Goal: Information Seeking & Learning: Learn about a topic

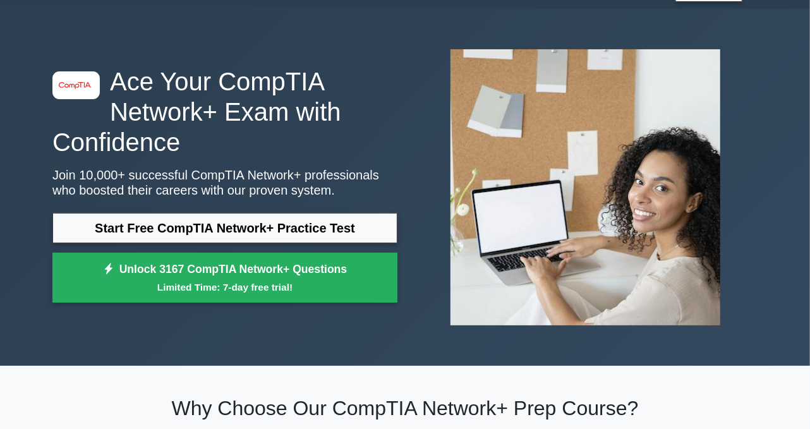
scroll to position [33, 0]
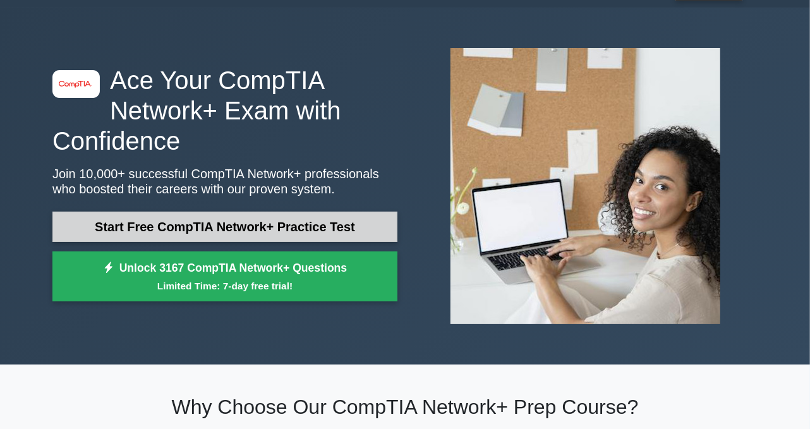
click at [336, 227] on link "Start Free CompTIA Network+ Practice Test" at bounding box center [224, 227] width 345 height 30
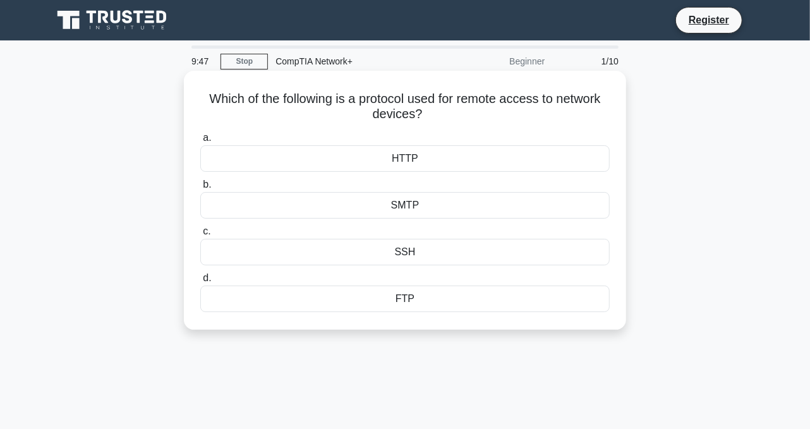
click at [432, 250] on div "SSH" at bounding box center [405, 252] width 410 height 27
click at [200, 236] on input "c. SSH" at bounding box center [200, 232] width 0 height 8
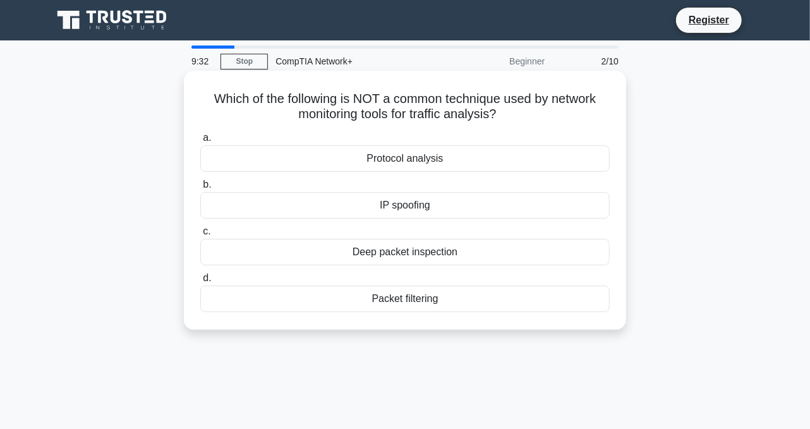
click at [458, 154] on div "Protocol analysis" at bounding box center [405, 158] width 410 height 27
click at [200, 142] on input "a. Protocol analysis" at bounding box center [200, 138] width 0 height 8
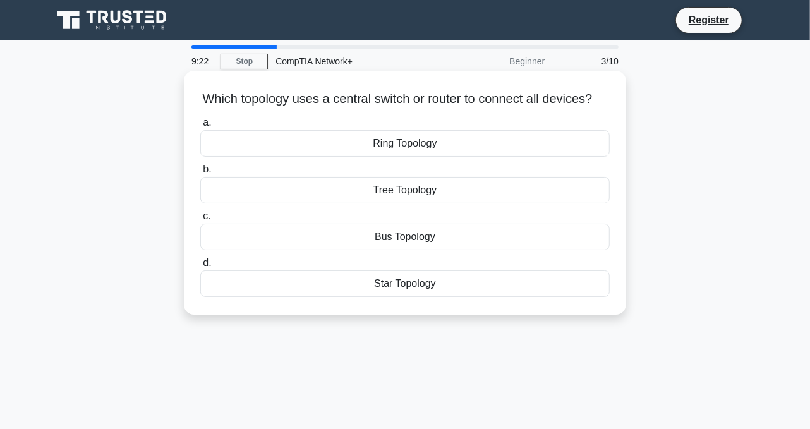
click at [410, 292] on div "Star Topology" at bounding box center [405, 284] width 410 height 27
click at [200, 267] on input "d. Star Topology" at bounding box center [200, 263] width 0 height 8
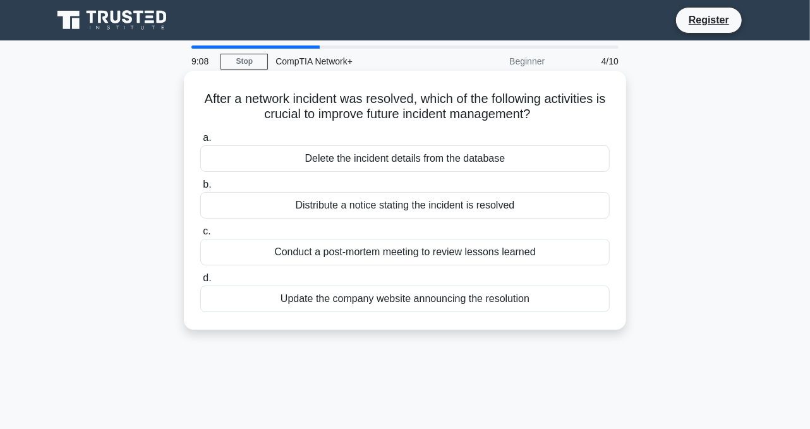
scroll to position [20, 0]
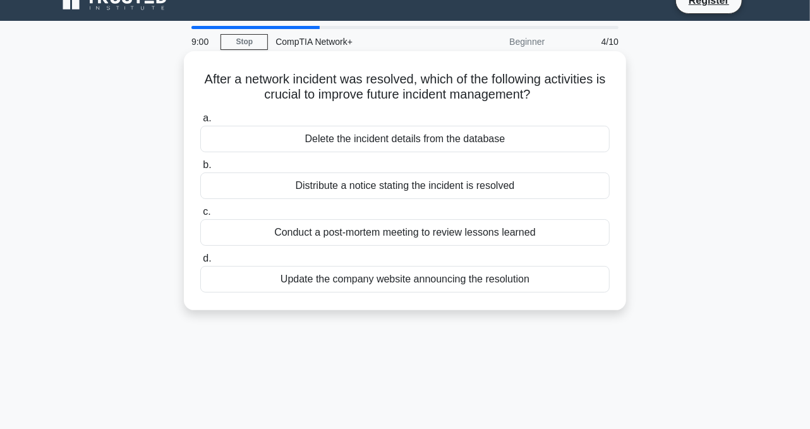
click at [471, 235] on div "Conduct a post-mortem meeting to review lessons learned" at bounding box center [405, 232] width 410 height 27
click at [200, 216] on input "c. Conduct a post-mortem meeting to review lessons learned" at bounding box center [200, 212] width 0 height 8
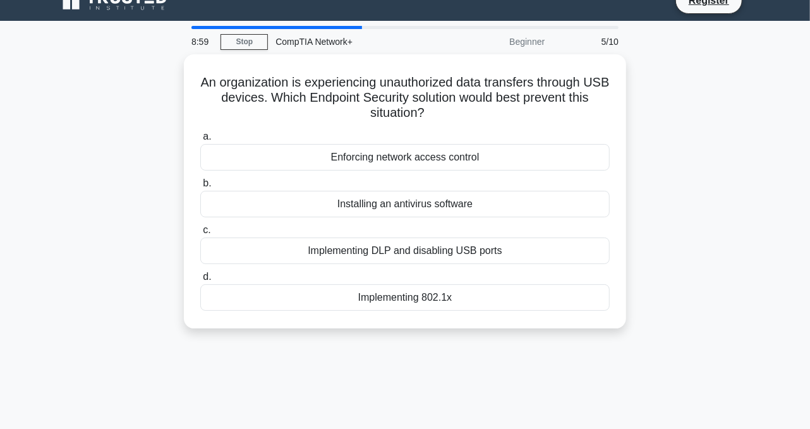
scroll to position [0, 0]
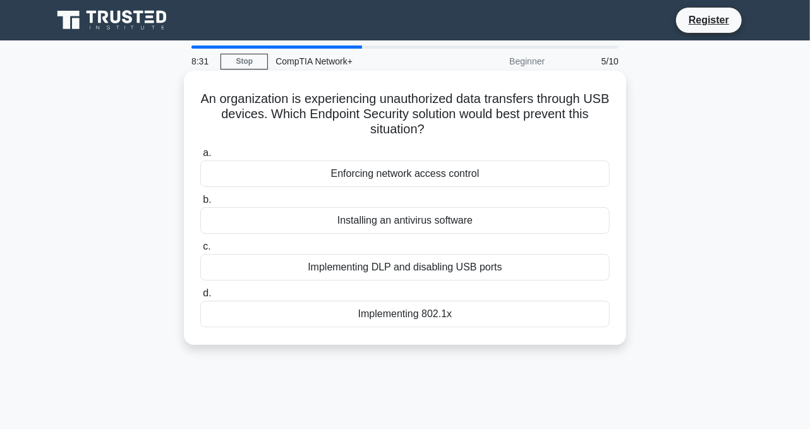
click at [415, 269] on div "Implementing DLP and disabling USB ports" at bounding box center [405, 267] width 410 height 27
click at [200, 251] on input "c. Implementing DLP and disabling USB ports" at bounding box center [200, 247] width 0 height 8
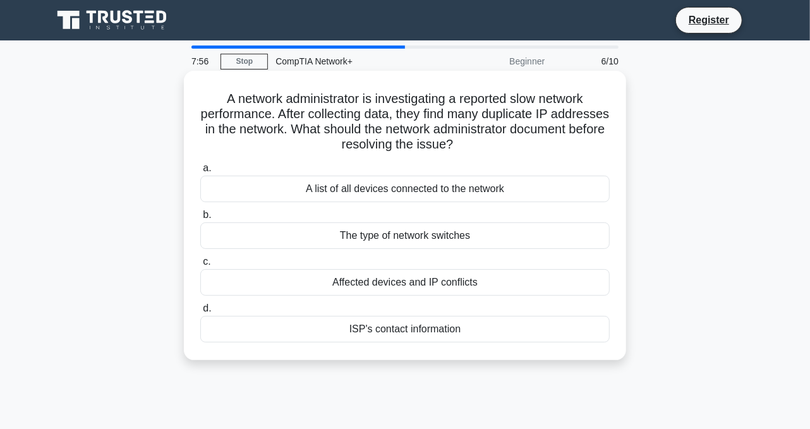
click at [417, 193] on div "A list of all devices connected to the network" at bounding box center [405, 189] width 410 height 27
click at [200, 173] on input "a. A list of all devices connected to the network" at bounding box center [200, 168] width 0 height 8
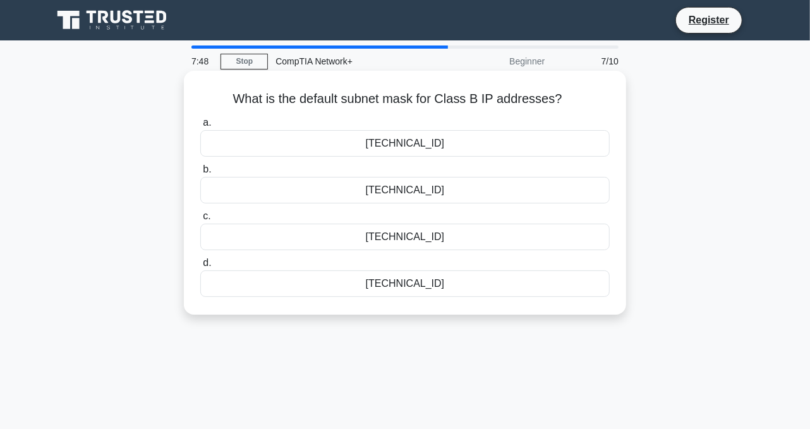
click at [429, 283] on div "255.255.255.0" at bounding box center [405, 284] width 410 height 27
click at [200, 267] on input "d. 255.255.255.0" at bounding box center [200, 263] width 0 height 8
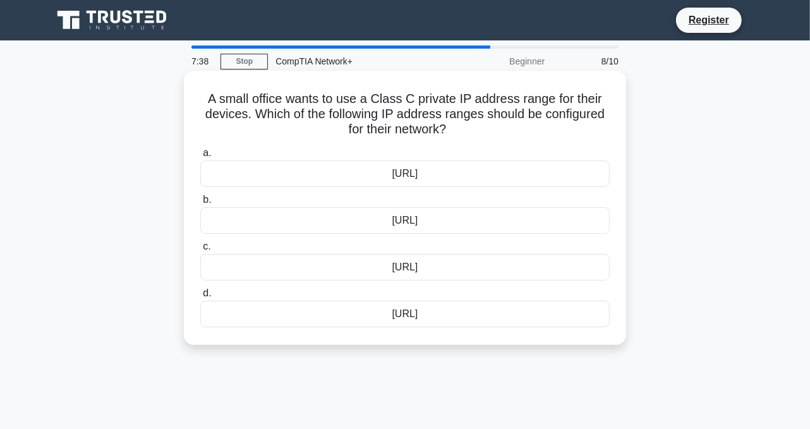
drag, startPoint x: 247, startPoint y: 95, endPoint x: 468, endPoint y: 123, distance: 223.1
click at [468, 123] on h5 "A small office wants to use a Class C private IP address range for their device…" at bounding box center [405, 114] width 412 height 47
click at [486, 137] on h5 "A small office wants to use a Class C private IP address range for their device…" at bounding box center [405, 114] width 412 height 47
click at [465, 221] on div "192.168.0.0/16" at bounding box center [405, 220] width 410 height 27
click at [200, 204] on input "b. 192.168.0.0/16" at bounding box center [200, 200] width 0 height 8
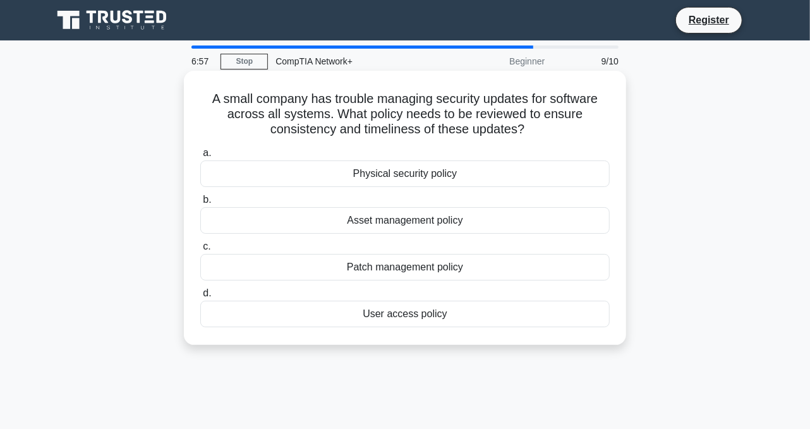
click at [399, 267] on div "Patch management policy" at bounding box center [405, 267] width 410 height 27
click at [200, 251] on input "c. Patch management policy" at bounding box center [200, 247] width 0 height 8
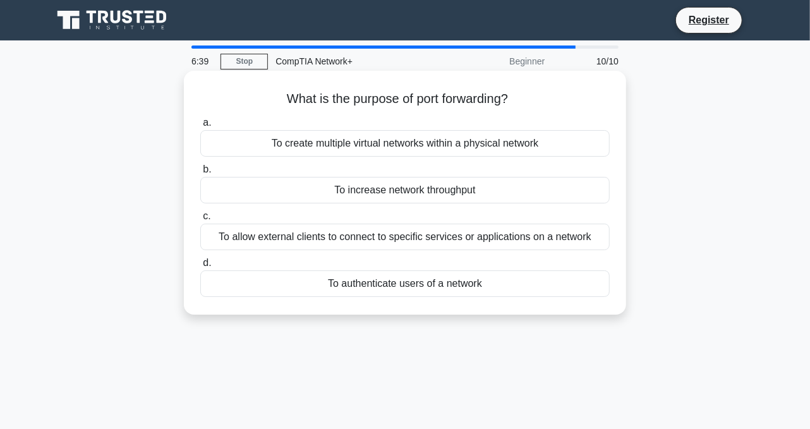
click at [496, 187] on div "To increase network throughput" at bounding box center [405, 190] width 410 height 27
click at [200, 174] on input "b. To increase network throughput" at bounding box center [200, 170] width 0 height 8
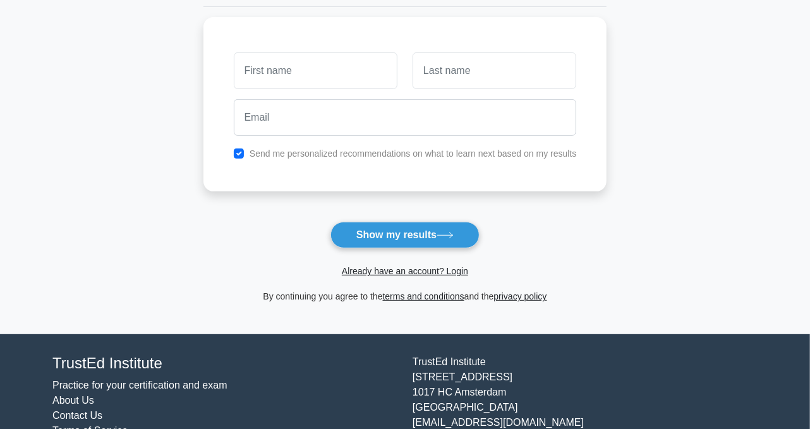
scroll to position [180, 0]
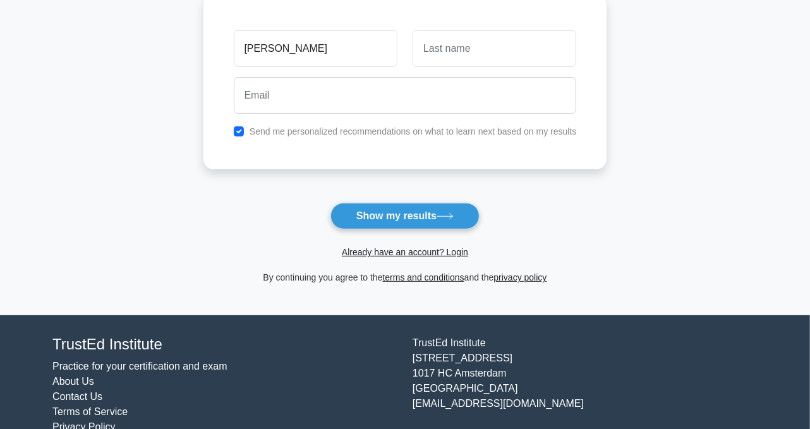
type input "Shafiq"
click at [487, 51] on input "text" at bounding box center [495, 48] width 164 height 37
click at [352, 44] on input "Shafiq" at bounding box center [316, 48] width 164 height 37
type input "[GEOGRAPHIC_DATA]"
click at [453, 57] on input "text" at bounding box center [495, 48] width 164 height 37
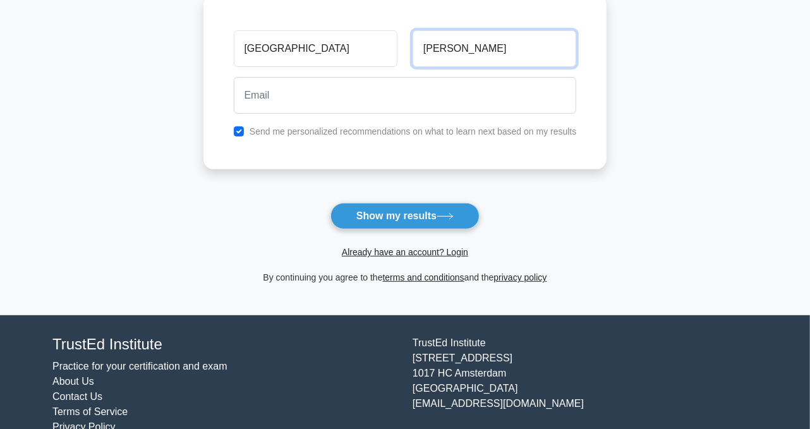
type input "DeJong"
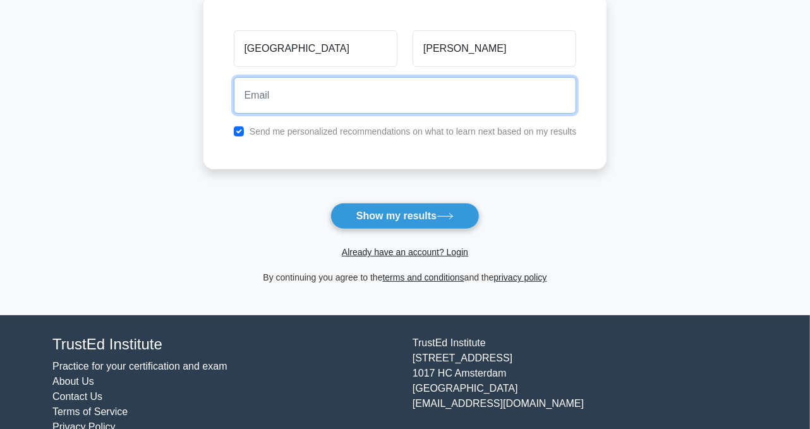
click at [442, 102] on input "email" at bounding box center [405, 95] width 343 height 37
type input "simpologica@gmail.com"
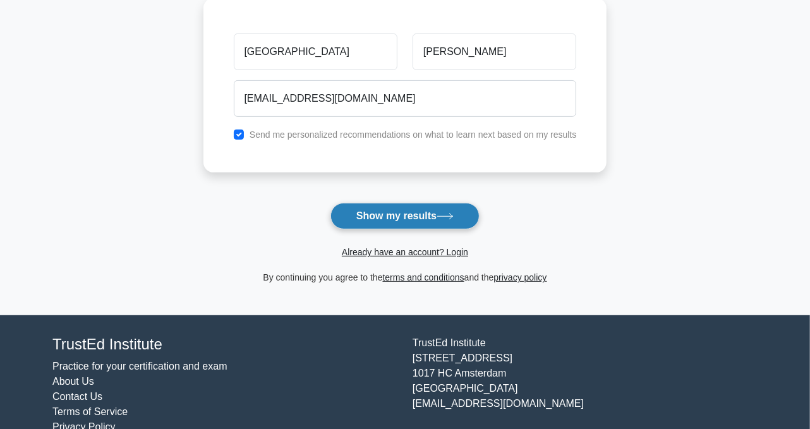
click at [425, 215] on button "Show my results" at bounding box center [405, 216] width 149 height 27
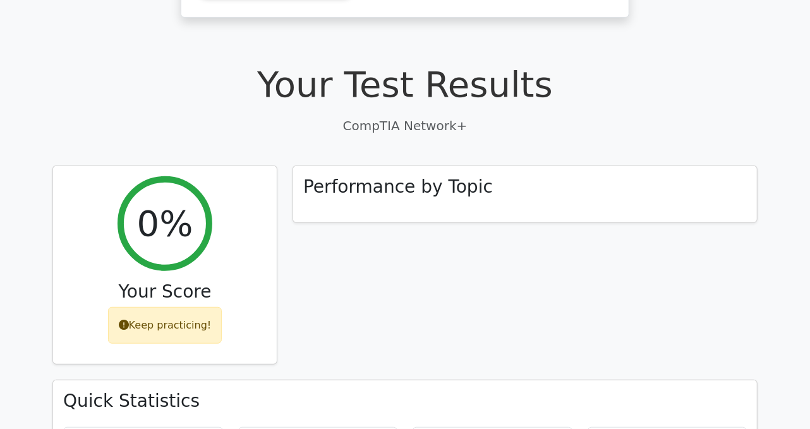
scroll to position [338, 0]
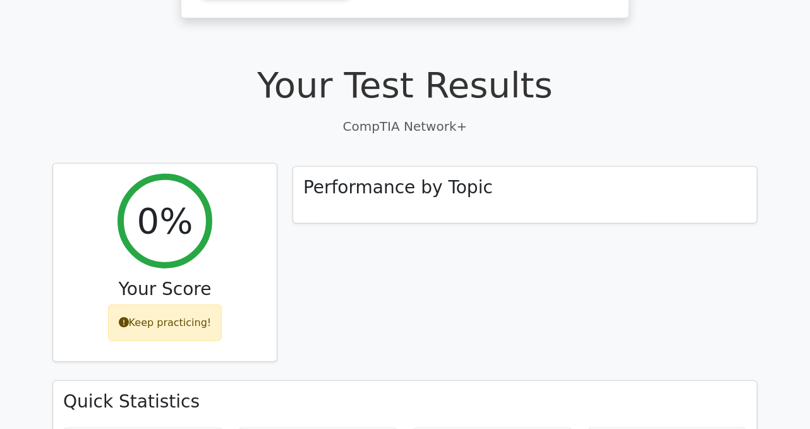
click at [129, 317] on icon at bounding box center [124, 322] width 10 height 10
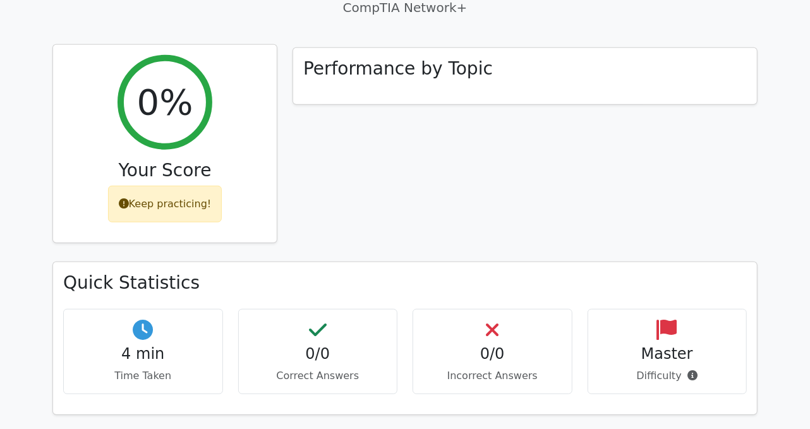
scroll to position [459, 0]
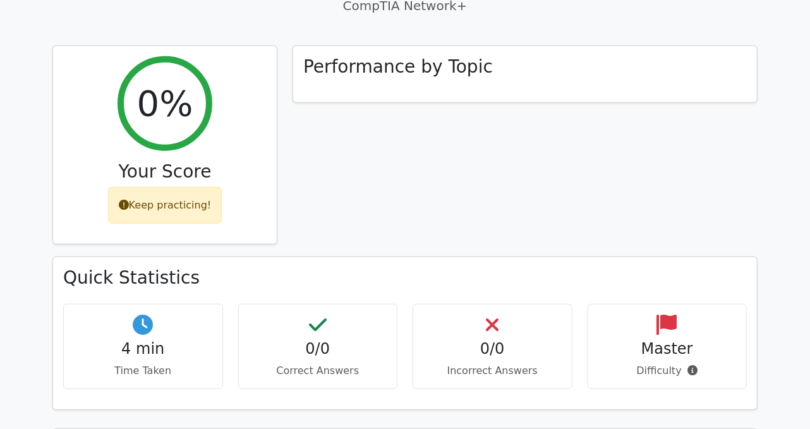
click at [483, 304] on div "0/0 Incorrect Answers" at bounding box center [493, 346] width 160 height 85
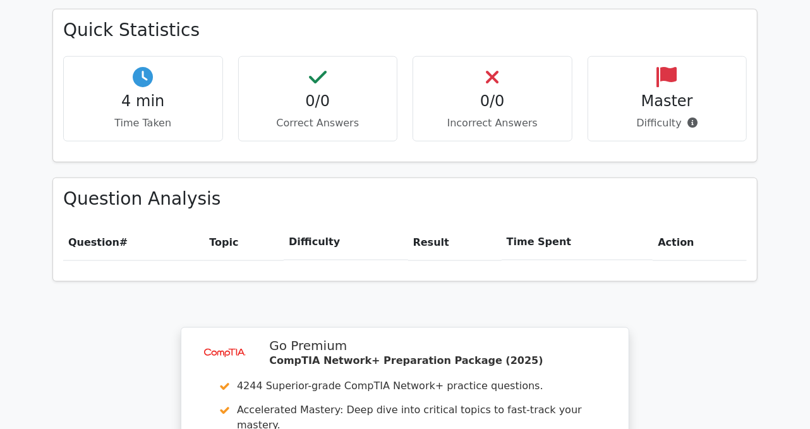
scroll to position [705, 0]
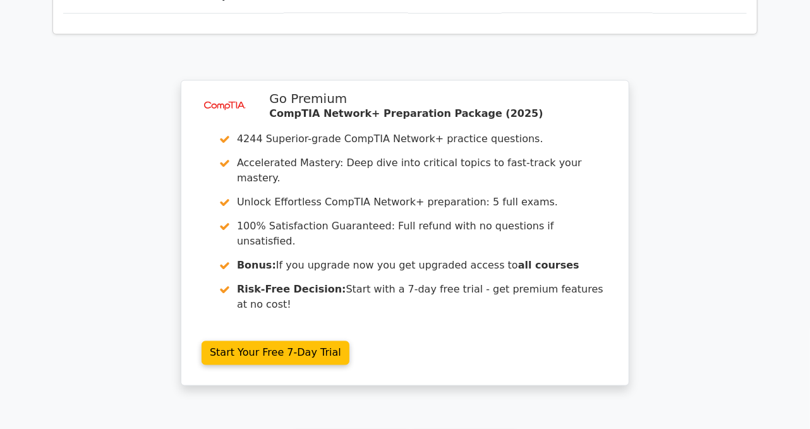
scroll to position [958, 0]
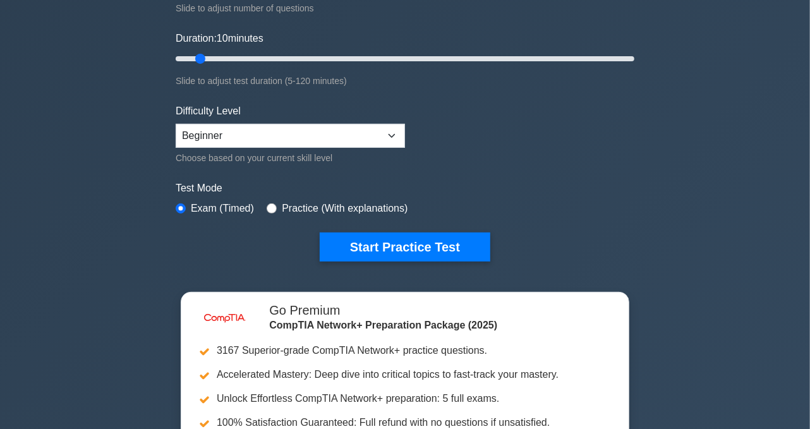
scroll to position [216, 0]
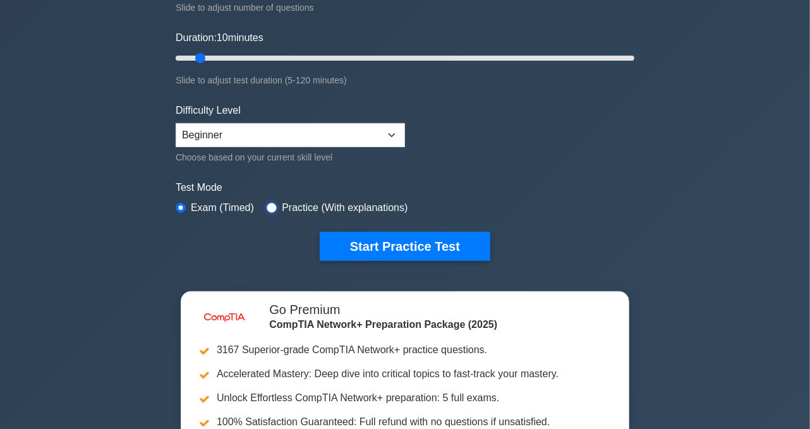
click at [267, 204] on input "radio" at bounding box center [272, 208] width 10 height 10
radio input "true"
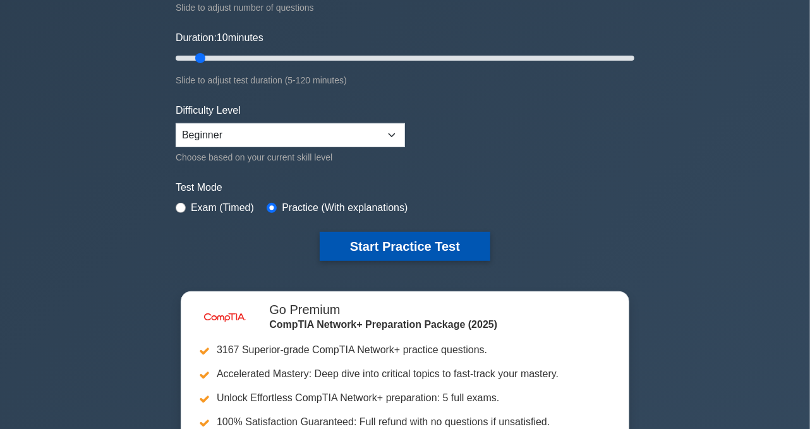
click at [381, 250] on button "Start Practice Test" at bounding box center [405, 246] width 171 height 29
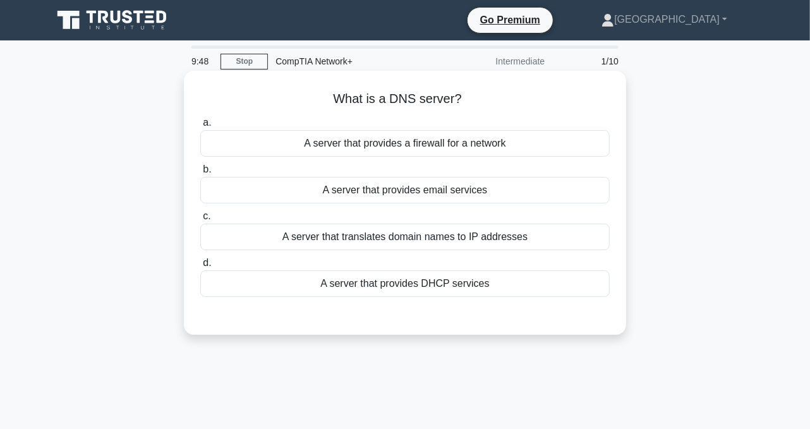
click at [416, 240] on div "A server that translates domain names to IP addresses" at bounding box center [405, 237] width 410 height 27
click at [200, 221] on input "c. A server that translates domain names to IP addresses" at bounding box center [200, 216] width 0 height 8
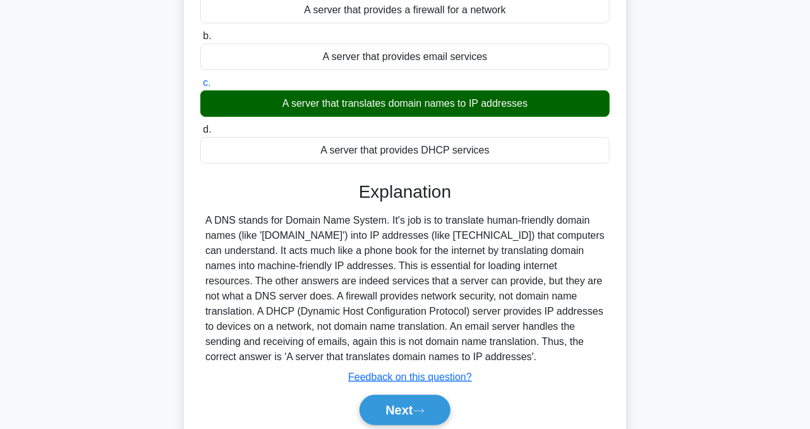
scroll to position [137, 0]
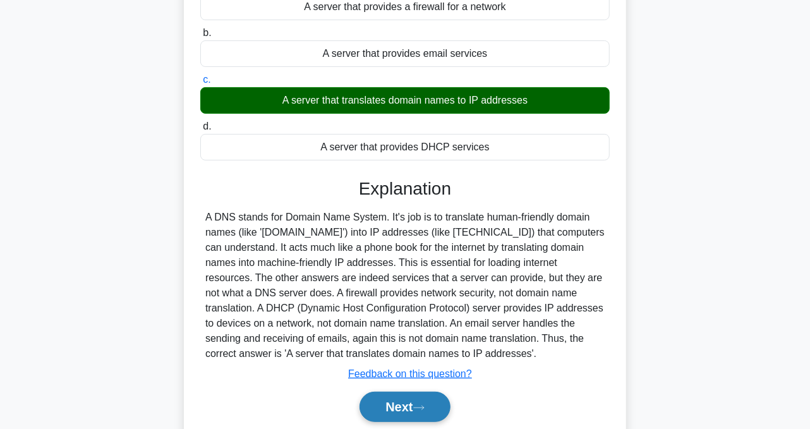
click at [407, 406] on button "Next" at bounding box center [405, 407] width 90 height 30
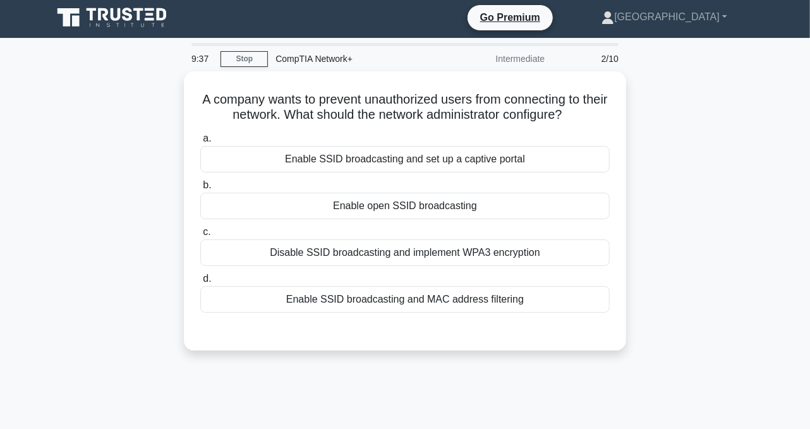
scroll to position [0, 0]
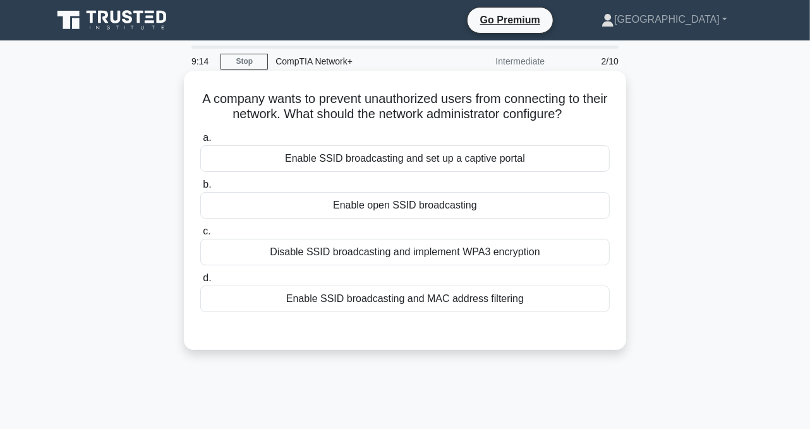
click at [406, 253] on div "Disable SSID broadcasting and implement WPA3 encryption" at bounding box center [405, 252] width 410 height 27
click at [200, 236] on input "c. Disable SSID broadcasting and implement WPA3 encryption" at bounding box center [200, 232] width 0 height 8
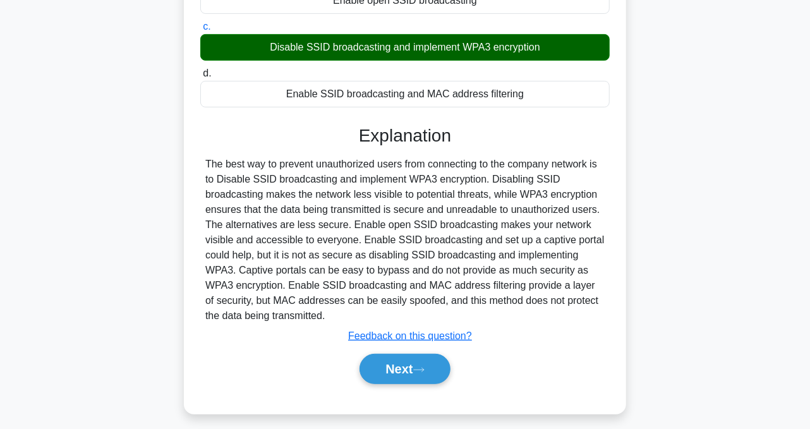
scroll to position [207, 0]
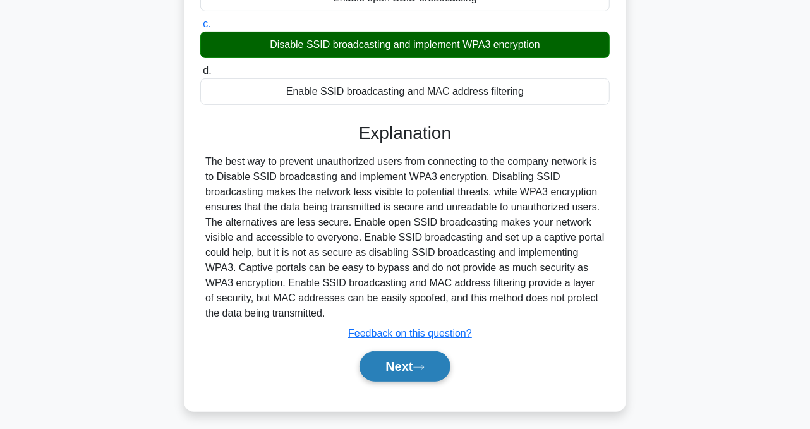
click at [413, 370] on button "Next" at bounding box center [405, 366] width 90 height 30
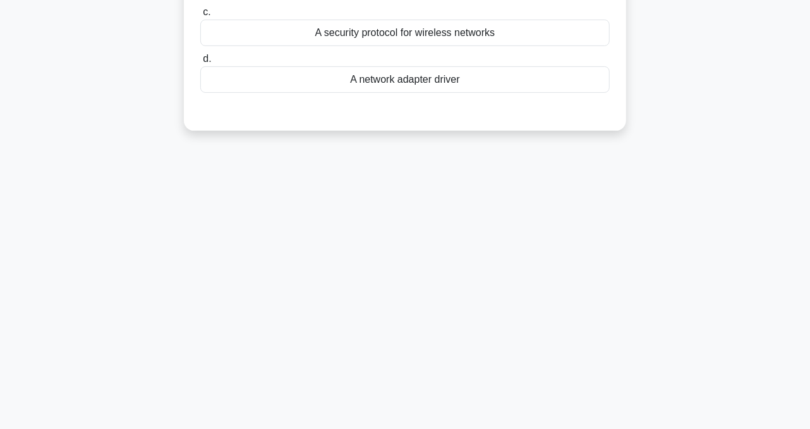
scroll to position [0, 0]
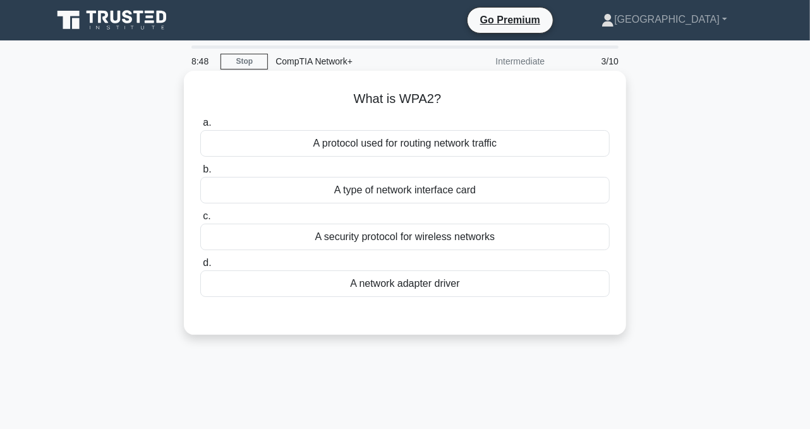
click at [426, 243] on div "A security protocol for wireless networks" at bounding box center [405, 237] width 410 height 27
click at [200, 221] on input "c. A security protocol for wireless networks" at bounding box center [200, 216] width 0 height 8
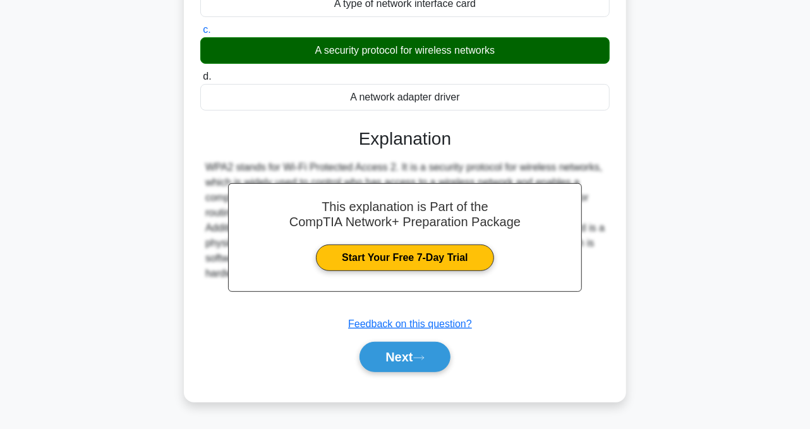
scroll to position [188, 0]
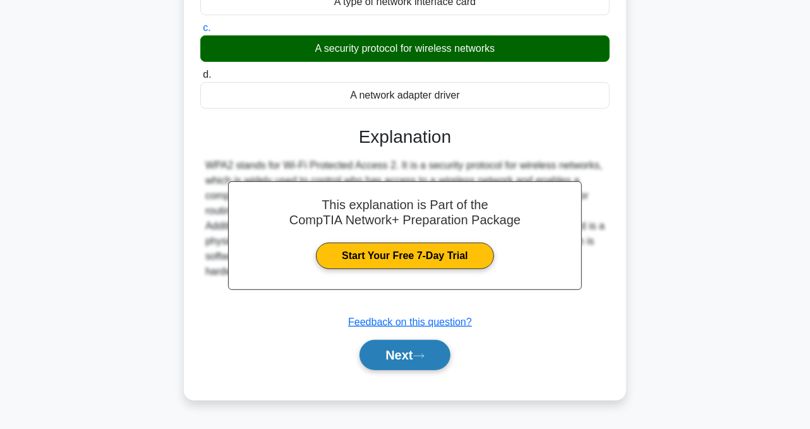
click at [421, 353] on icon at bounding box center [418, 356] width 11 height 7
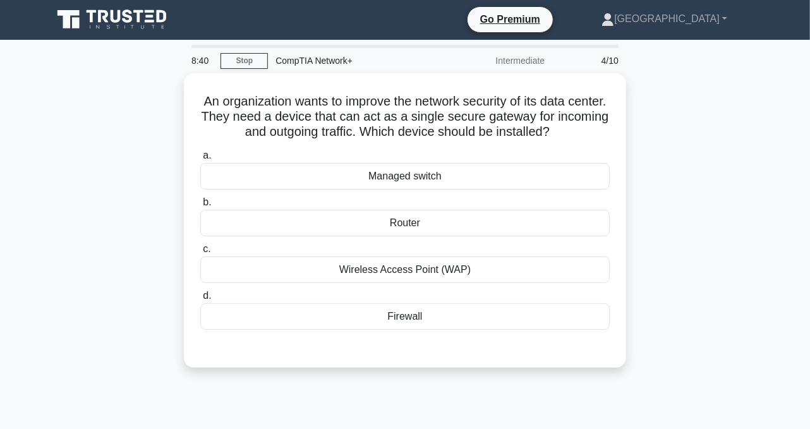
scroll to position [0, 0]
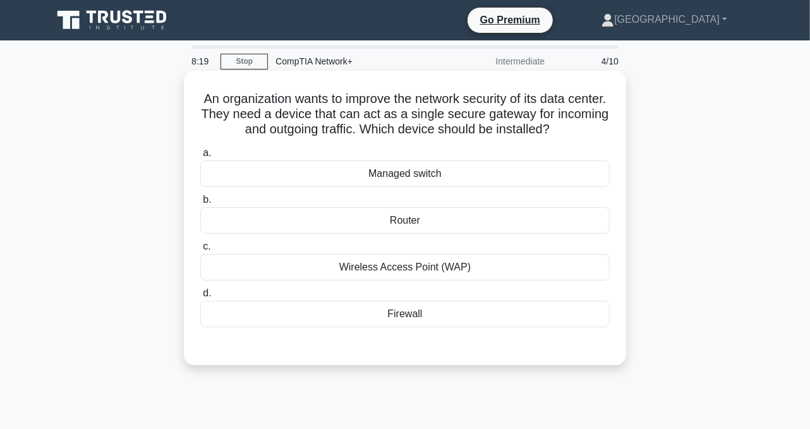
click at [453, 317] on div "Firewall" at bounding box center [405, 314] width 410 height 27
click at [200, 298] on input "d. Firewall" at bounding box center [200, 294] width 0 height 8
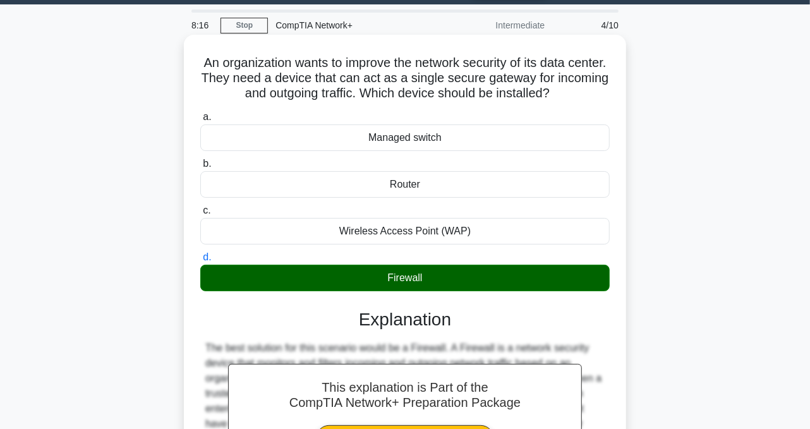
scroll to position [34, 0]
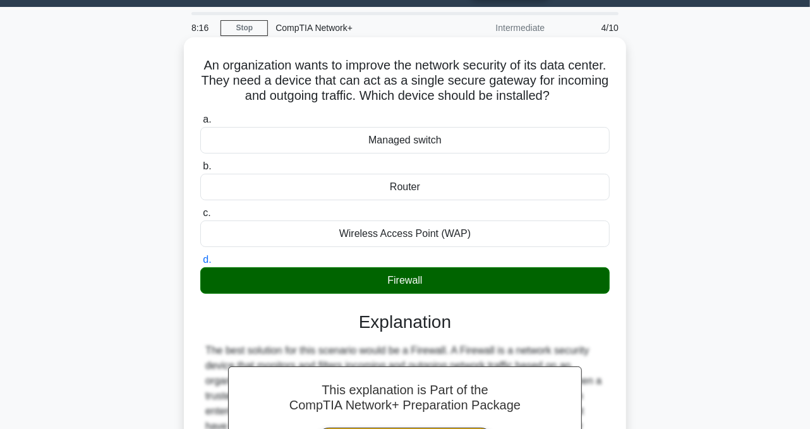
click at [446, 182] on div "Router" at bounding box center [405, 187] width 410 height 27
click at [200, 171] on input "b. Router" at bounding box center [200, 166] width 0 height 8
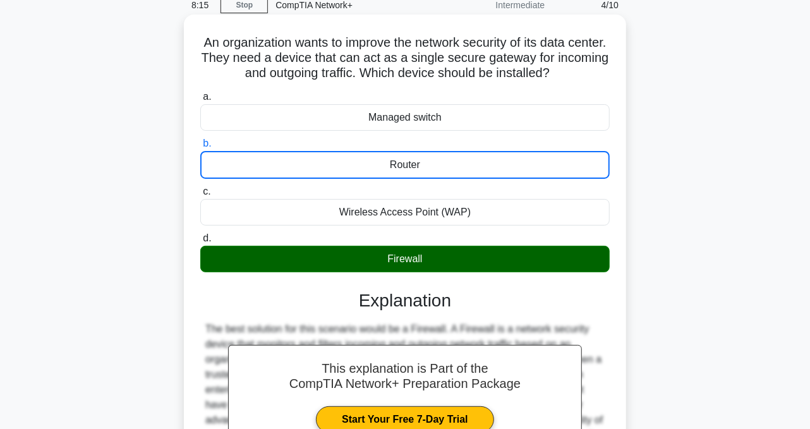
scroll to position [57, 0]
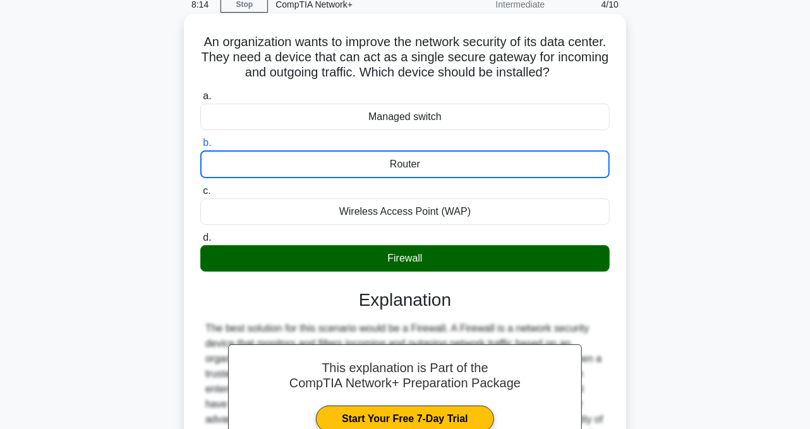
click at [432, 157] on div "Router" at bounding box center [405, 164] width 410 height 28
click at [200, 147] on input "b. Router" at bounding box center [200, 143] width 0 height 8
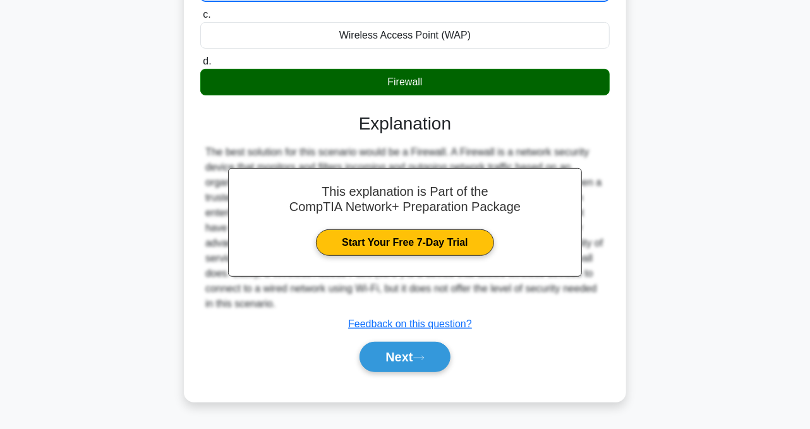
scroll to position [238, 0]
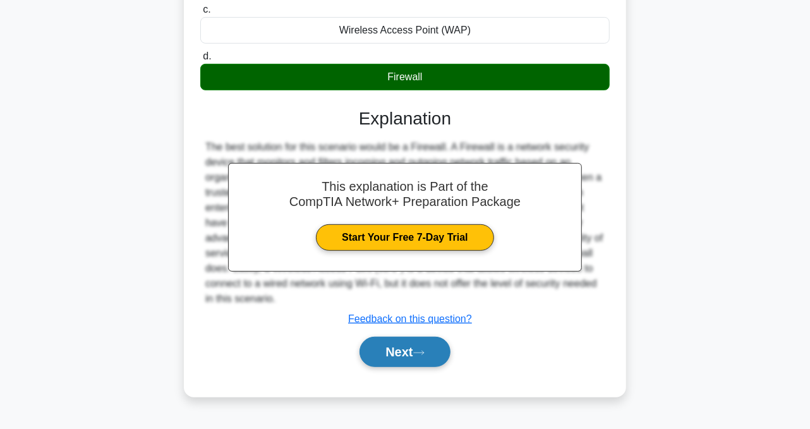
click at [394, 343] on button "Next" at bounding box center [405, 352] width 90 height 30
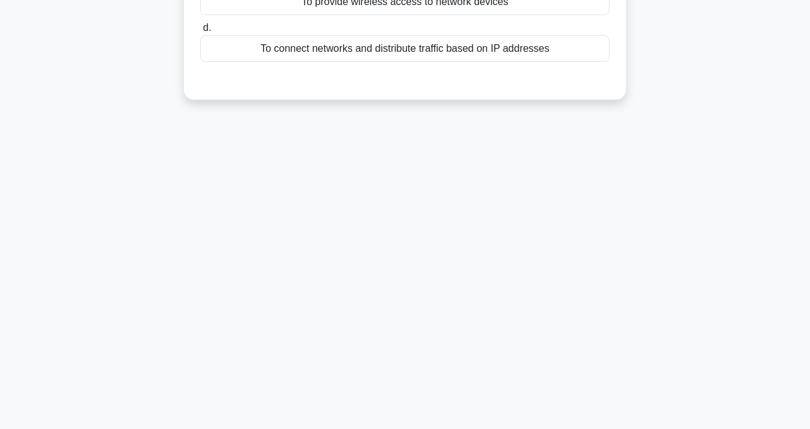
scroll to position [0, 0]
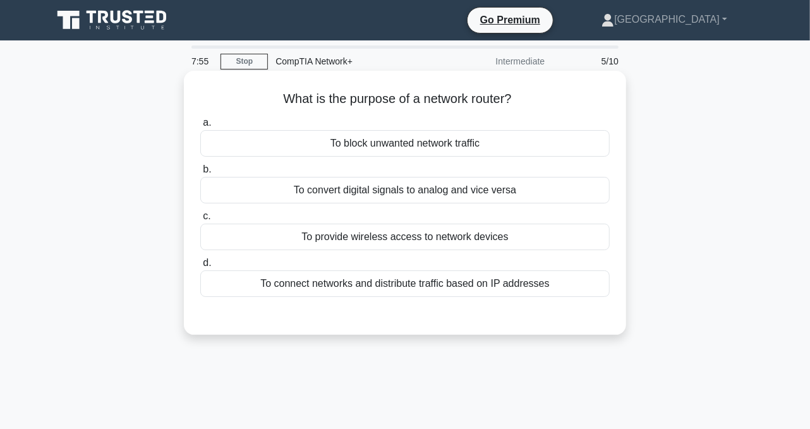
click at [379, 290] on div "To connect networks and distribute traffic based on IP addresses" at bounding box center [405, 284] width 410 height 27
click at [200, 267] on input "d. To connect networks and distribute traffic based on IP addresses" at bounding box center [200, 263] width 0 height 8
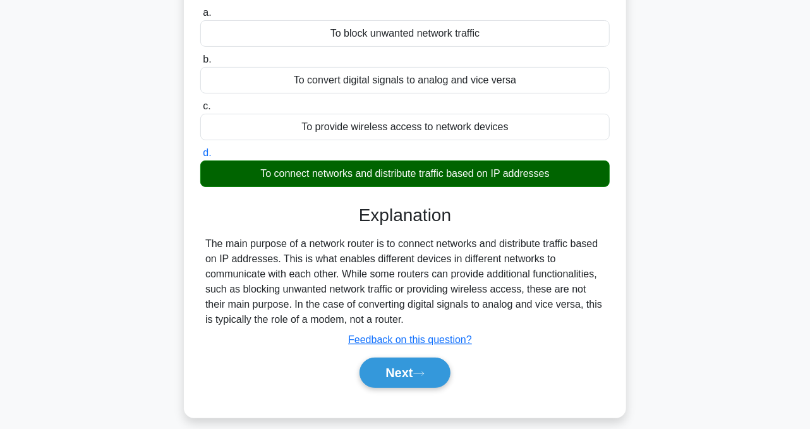
scroll to position [113, 0]
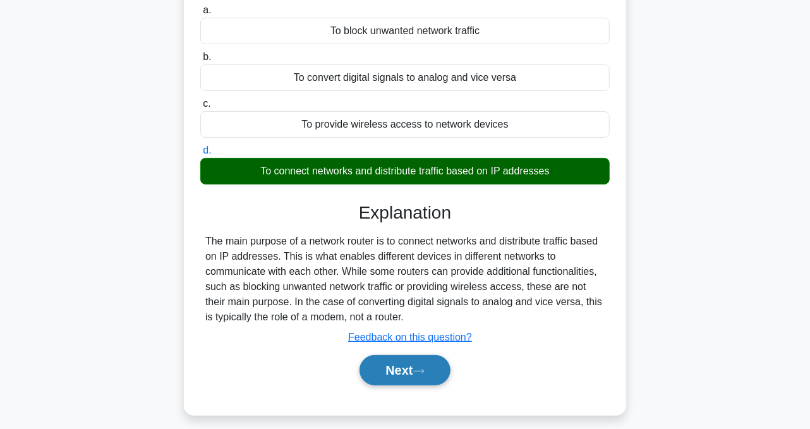
click at [425, 377] on button "Next" at bounding box center [405, 370] width 90 height 30
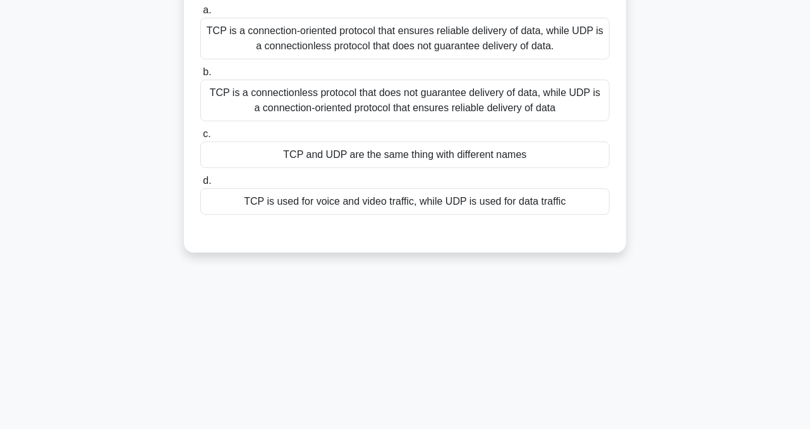
scroll to position [0, 0]
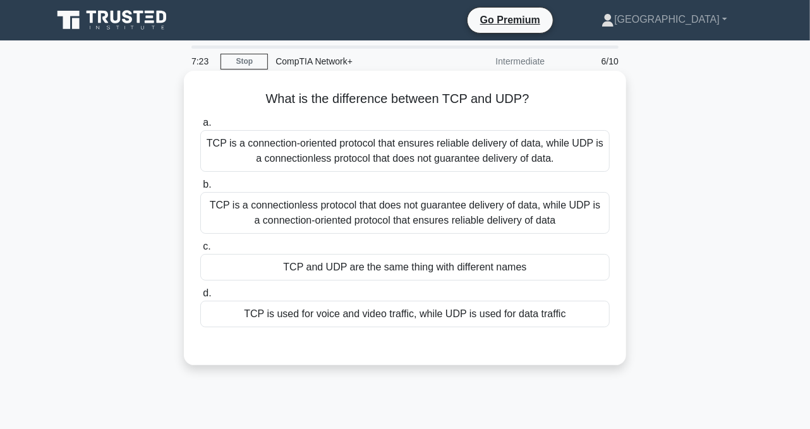
click at [447, 157] on div "TCP is a connection-oriented protocol that ensures reliable delivery of data, w…" at bounding box center [405, 151] width 410 height 42
click at [200, 127] on input "a. TCP is a connection-oriented protocol that ensures reliable delivery of data…" at bounding box center [200, 123] width 0 height 8
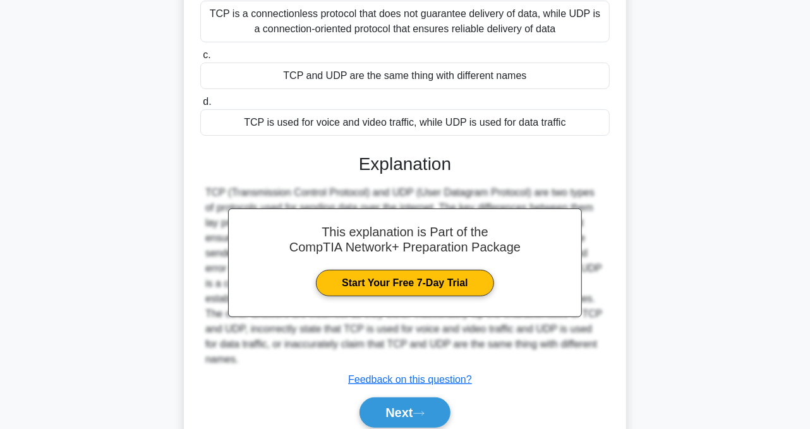
scroll to position [201, 0]
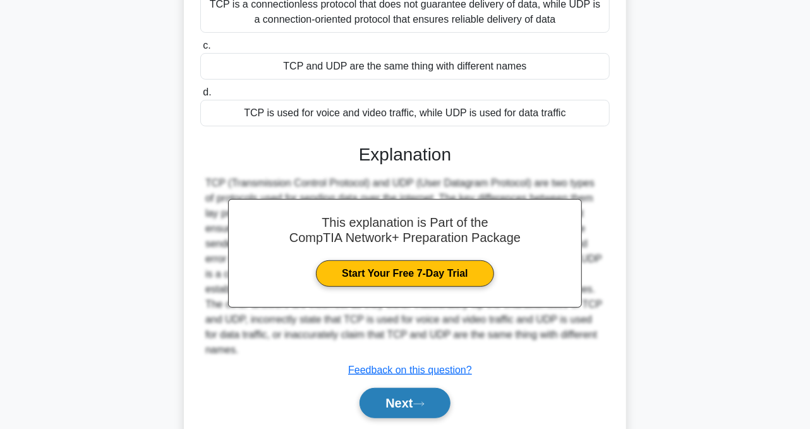
click at [398, 388] on button "Next" at bounding box center [405, 403] width 90 height 30
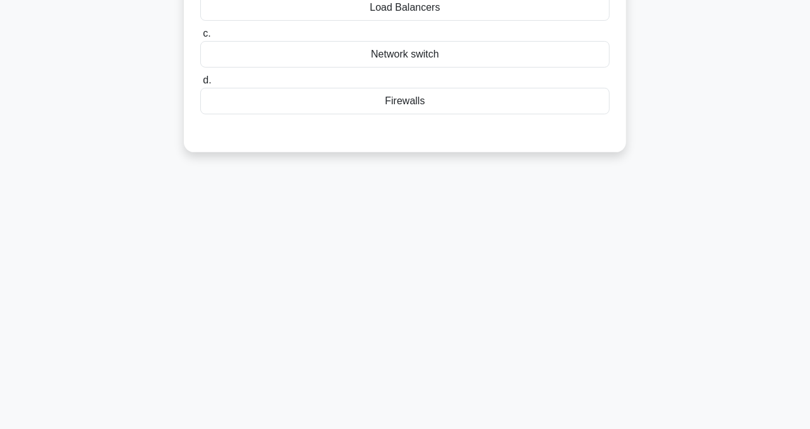
scroll to position [0, 0]
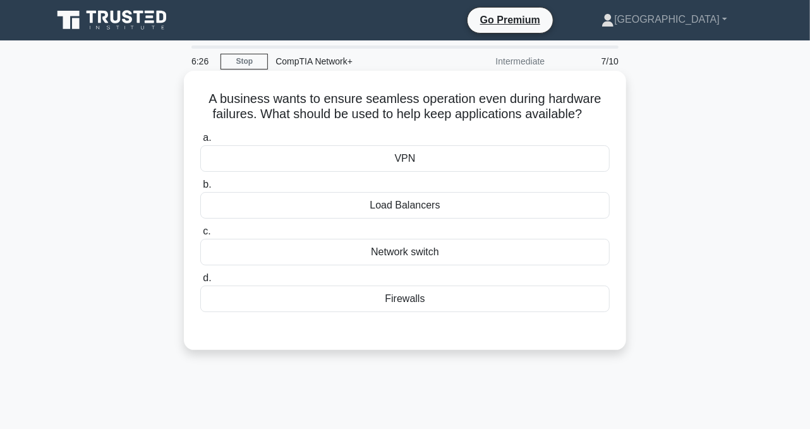
click at [449, 207] on div "Load Balancers" at bounding box center [405, 205] width 410 height 27
click at [200, 189] on input "b. Load Balancers" at bounding box center [200, 185] width 0 height 8
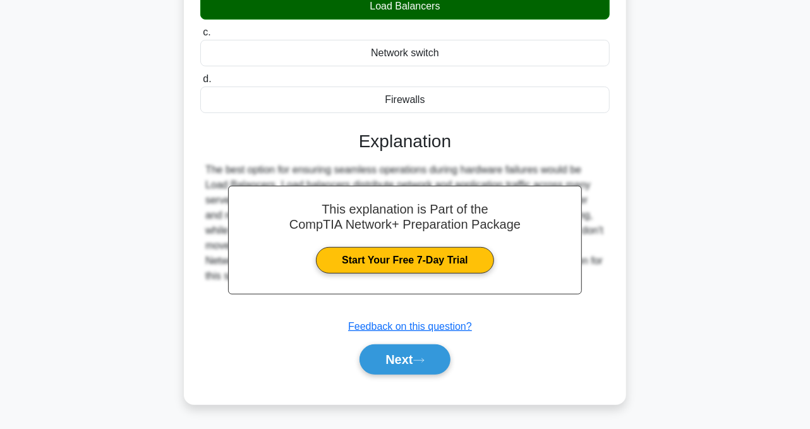
scroll to position [205, 0]
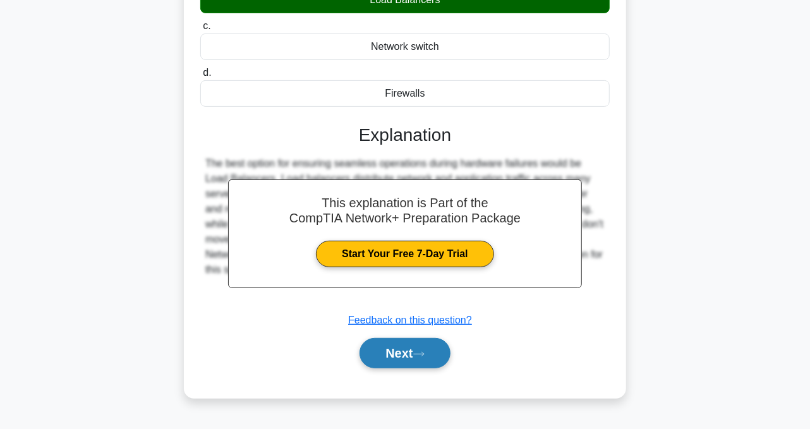
click at [412, 356] on button "Next" at bounding box center [405, 353] width 90 height 30
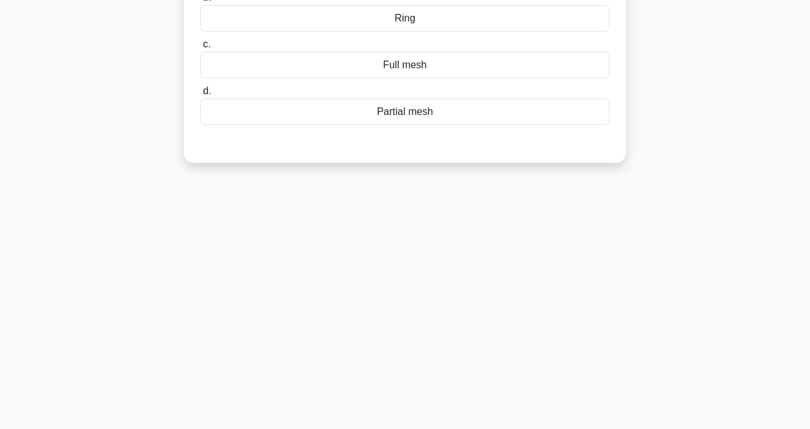
scroll to position [0, 0]
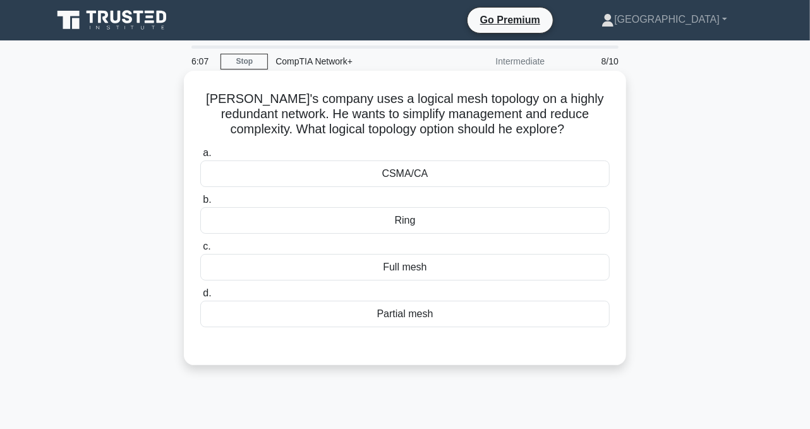
click at [411, 171] on div "CSMA/CA" at bounding box center [405, 174] width 410 height 27
click at [200, 157] on input "a. CSMA/CA" at bounding box center [200, 153] width 0 height 8
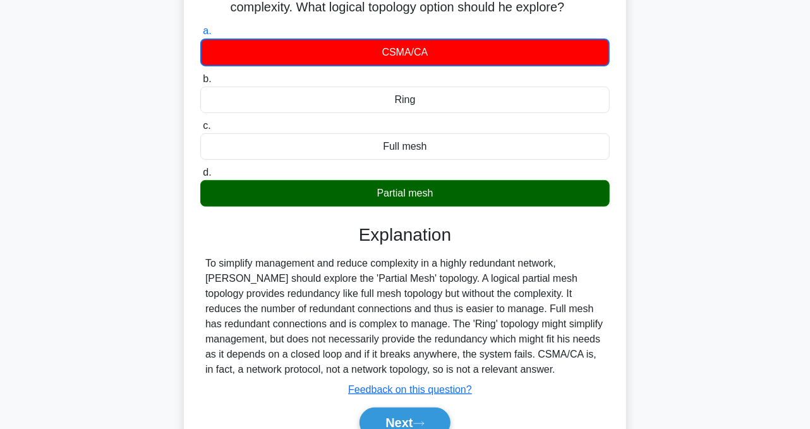
scroll to position [123, 0]
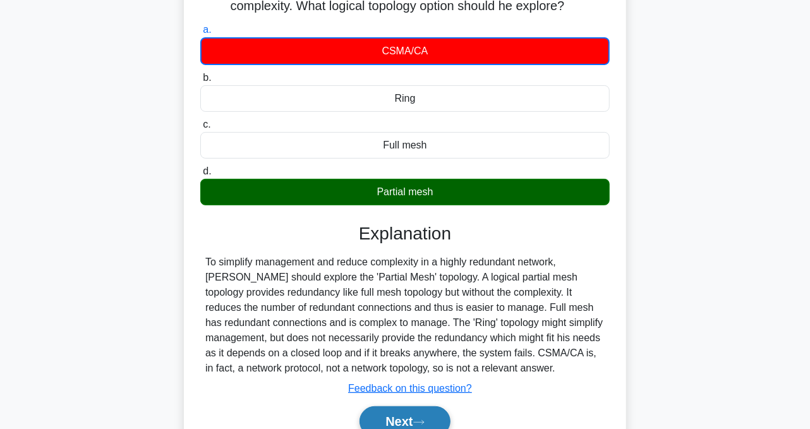
click at [405, 415] on button "Next" at bounding box center [405, 421] width 90 height 30
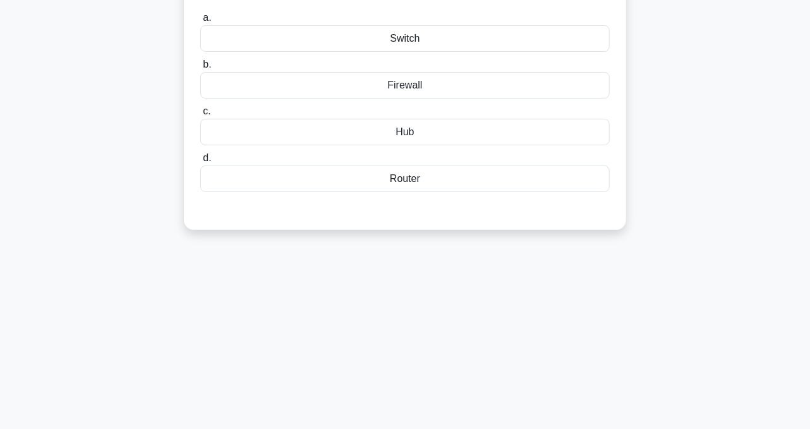
scroll to position [0, 0]
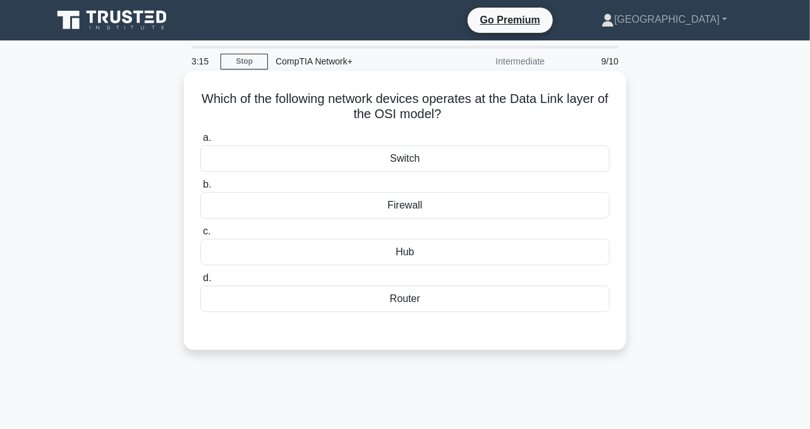
click at [432, 213] on div "Firewall" at bounding box center [405, 205] width 410 height 27
click at [200, 189] on input "b. Firewall" at bounding box center [200, 185] width 0 height 8
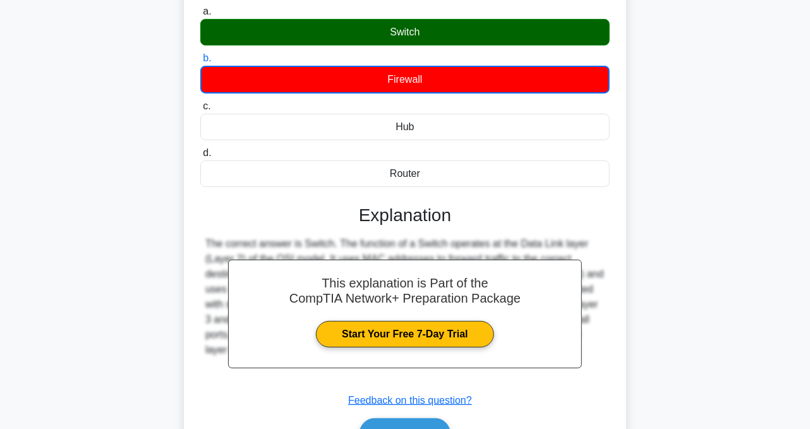
scroll to position [136, 0]
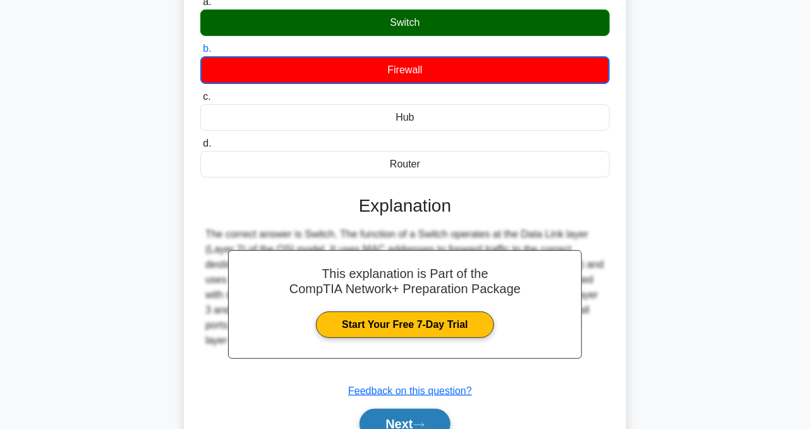
click at [412, 418] on button "Next" at bounding box center [405, 424] width 90 height 30
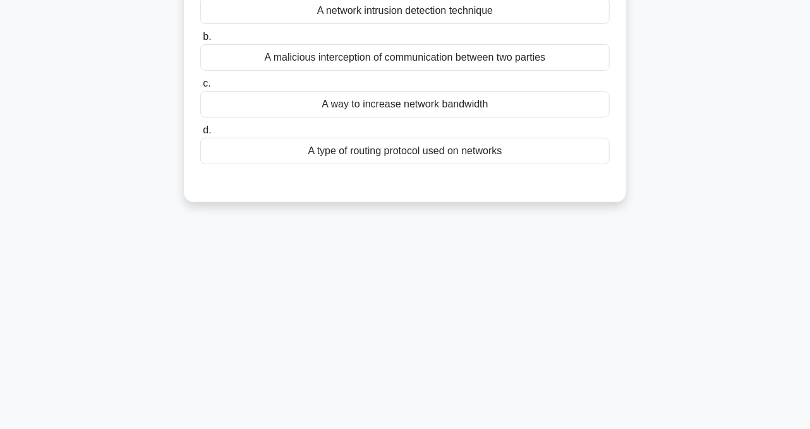
scroll to position [0, 0]
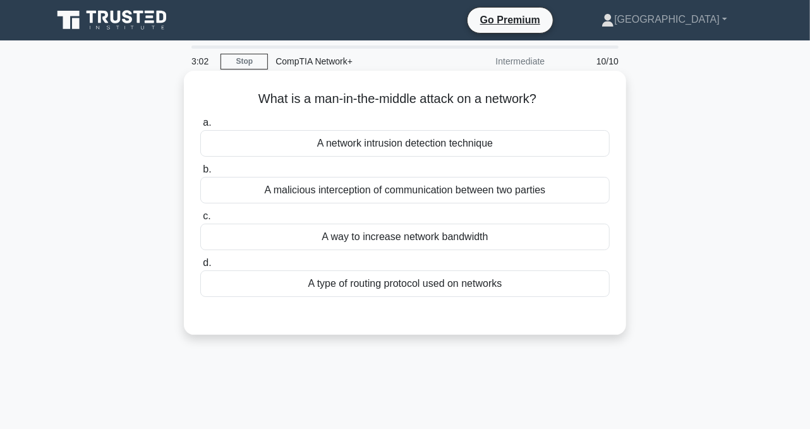
click at [441, 194] on div "A malicious interception of communication between two parties" at bounding box center [405, 190] width 410 height 27
click at [200, 174] on input "b. A malicious interception of communication between two parties" at bounding box center [200, 170] width 0 height 8
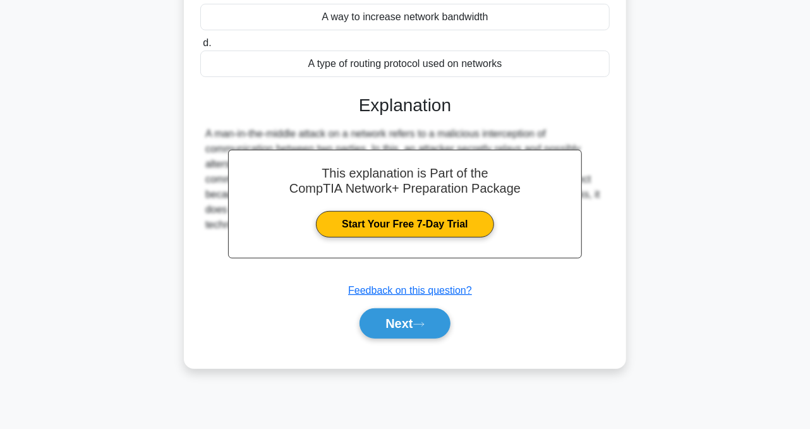
scroll to position [223, 0]
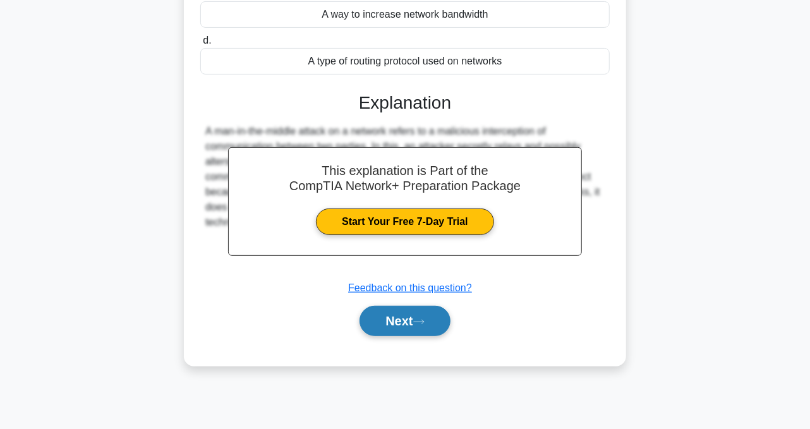
click at [406, 318] on button "Next" at bounding box center [405, 321] width 90 height 30
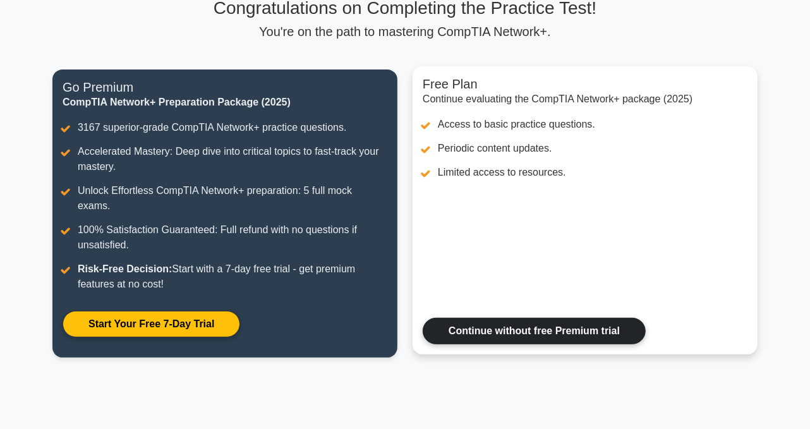
scroll to position [99, 0]
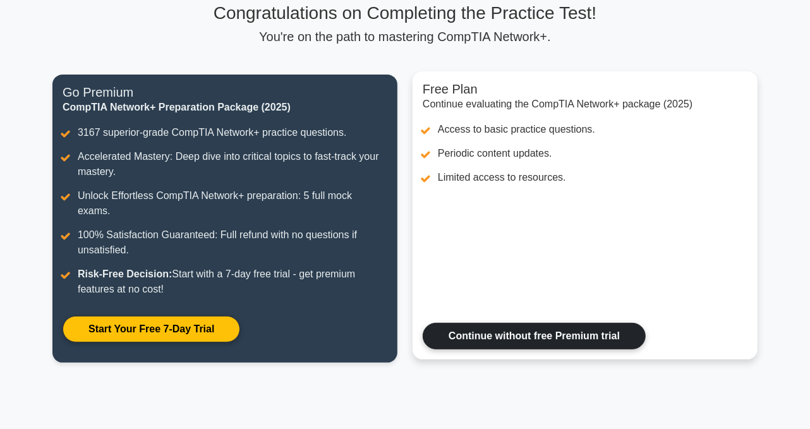
click at [548, 323] on link "Continue without free Premium trial" at bounding box center [534, 336] width 223 height 27
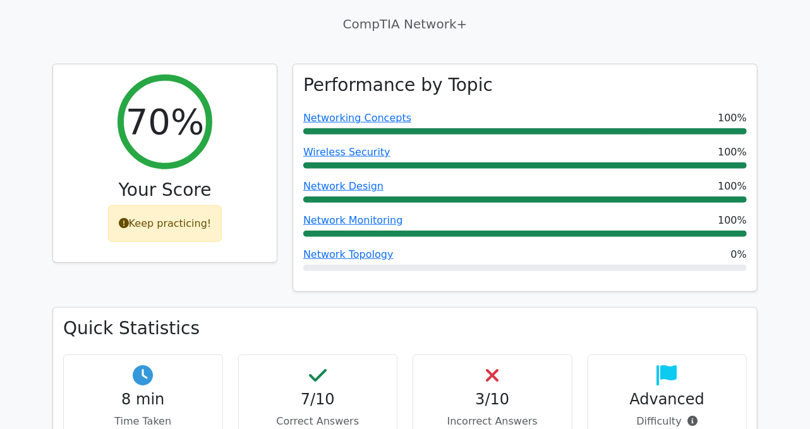
scroll to position [431, 0]
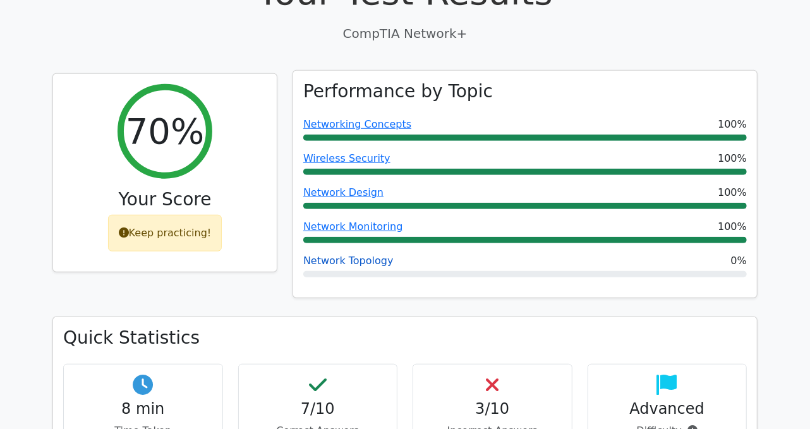
click at [358, 255] on link "Network Topology" at bounding box center [348, 261] width 90 height 12
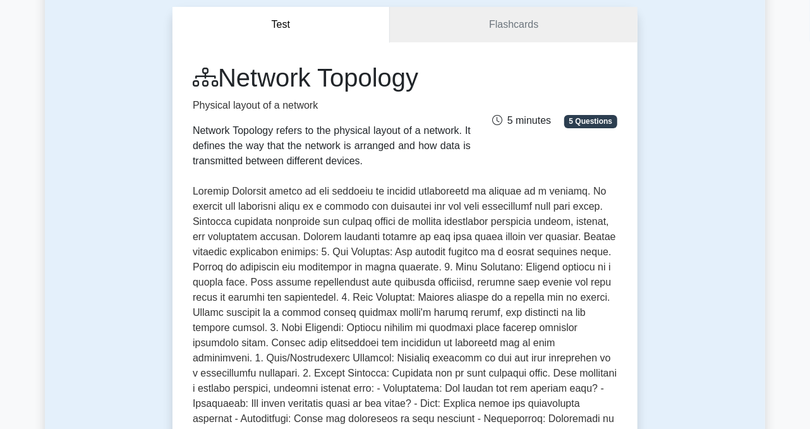
scroll to position [120, 0]
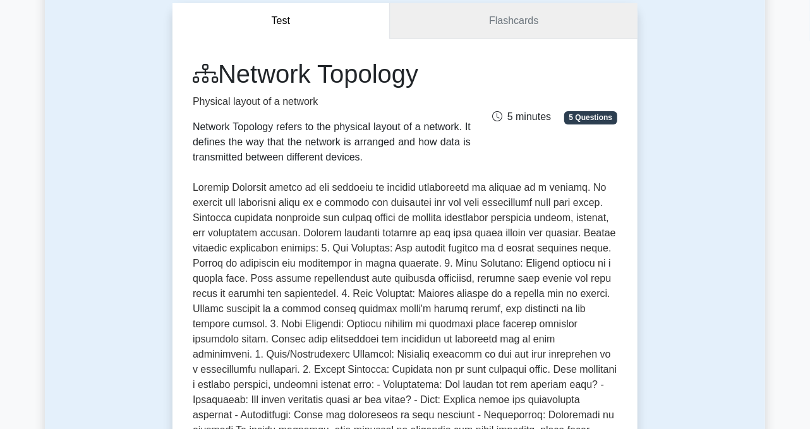
click at [519, 13] on link "Flashcards" at bounding box center [514, 21] width 248 height 36
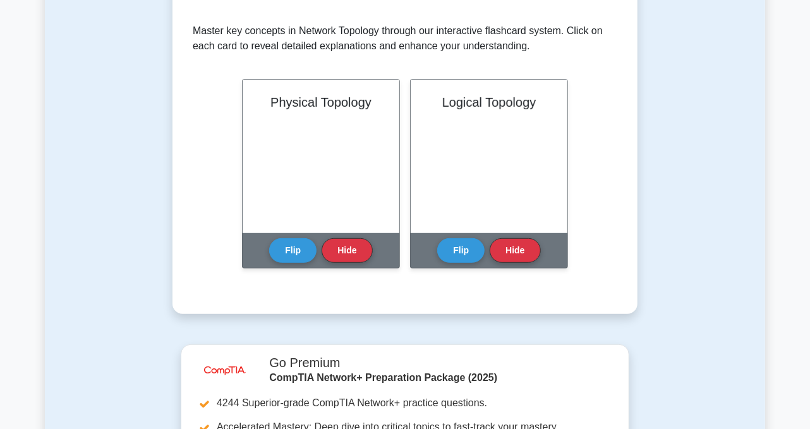
scroll to position [236, 0]
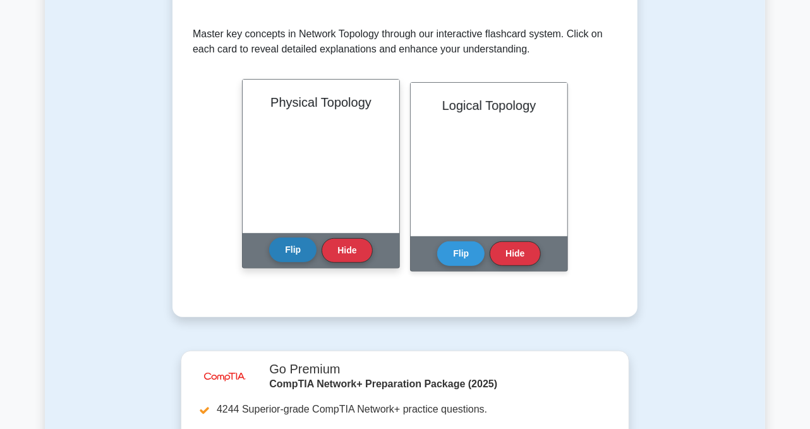
click at [292, 243] on button "Flip" at bounding box center [292, 250] width 47 height 25
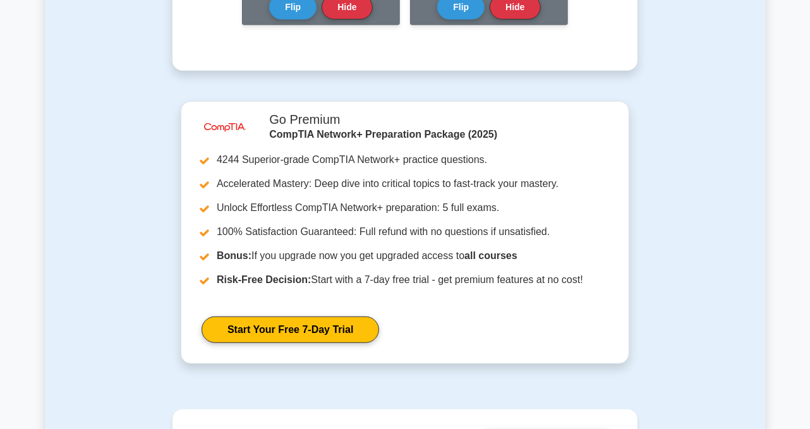
scroll to position [487, 0]
